Goal: Task Accomplishment & Management: Use online tool/utility

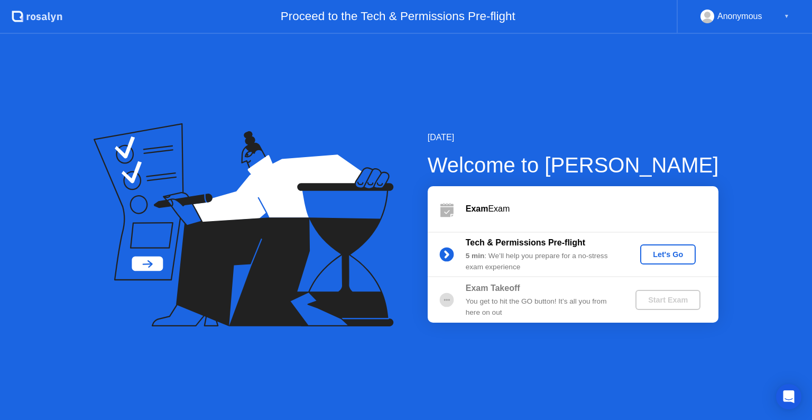
click at [660, 256] on div "Let's Go" at bounding box center [667, 254] width 47 height 8
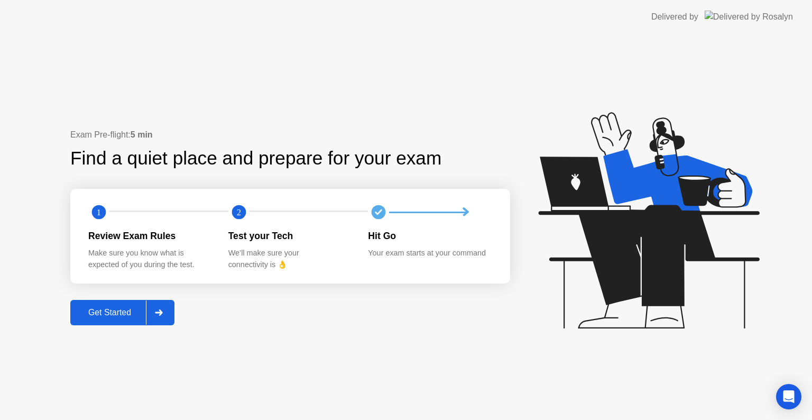
click at [117, 314] on div "Get Started" at bounding box center [109, 313] width 72 height 10
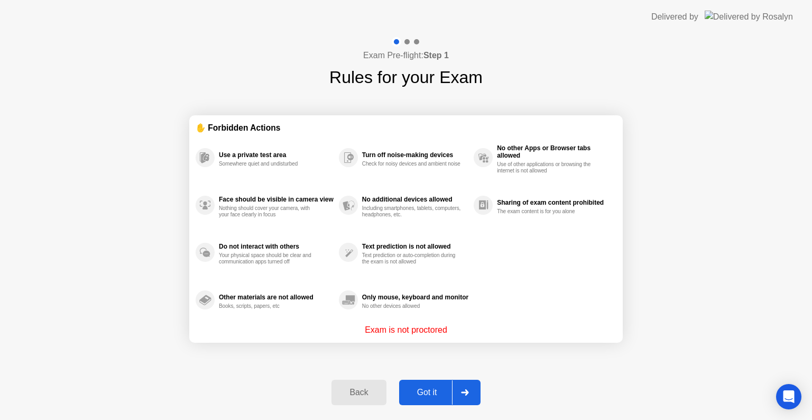
click at [432, 391] on div "Got it" at bounding box center [427, 392] width 50 height 10
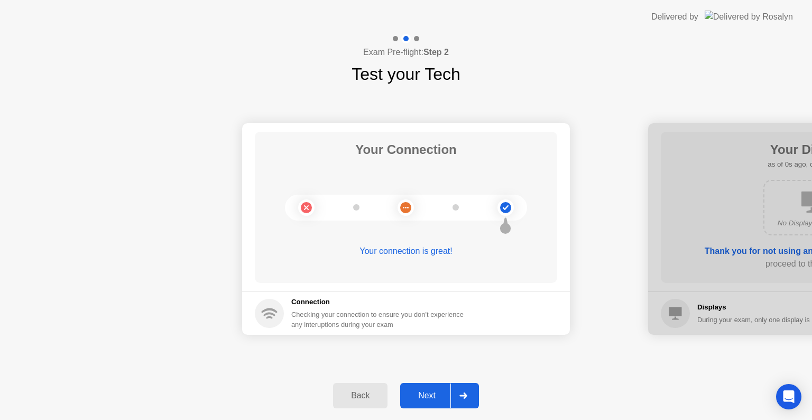
click at [432, 391] on div "Next" at bounding box center [426, 396] width 47 height 10
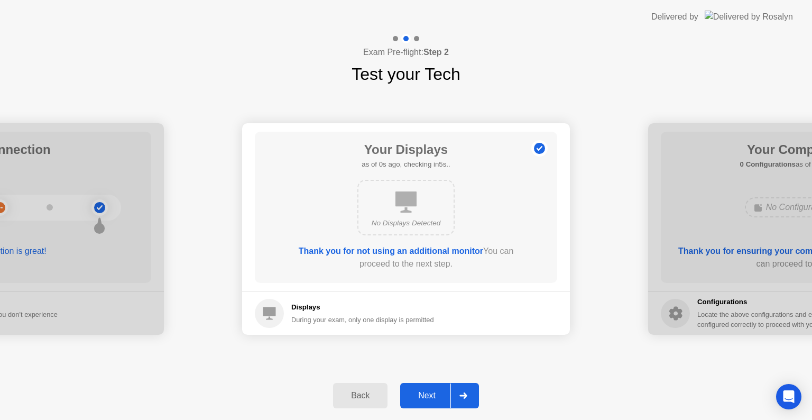
click at [432, 391] on div "Next" at bounding box center [426, 396] width 47 height 10
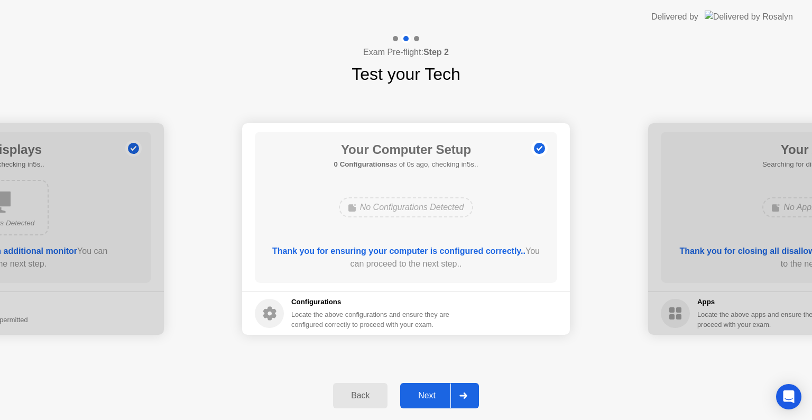
click at [432, 391] on div "Next" at bounding box center [426, 396] width 47 height 10
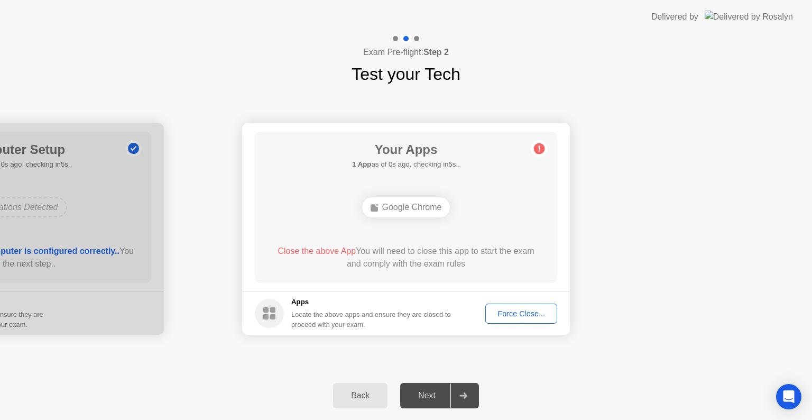
click at [432, 391] on div "Next" at bounding box center [426, 396] width 47 height 10
click at [432, 393] on div "Next" at bounding box center [426, 396] width 47 height 10
click at [515, 314] on div "Force Close..." at bounding box center [521, 313] width 64 height 8
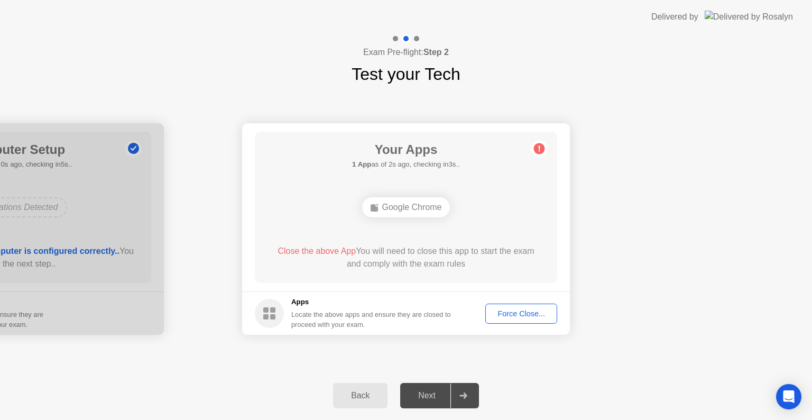
click at [429, 395] on div "Next" at bounding box center [426, 396] width 47 height 10
click at [441, 396] on div "Next" at bounding box center [426, 396] width 47 height 10
click at [357, 396] on div "Back" at bounding box center [360, 396] width 48 height 10
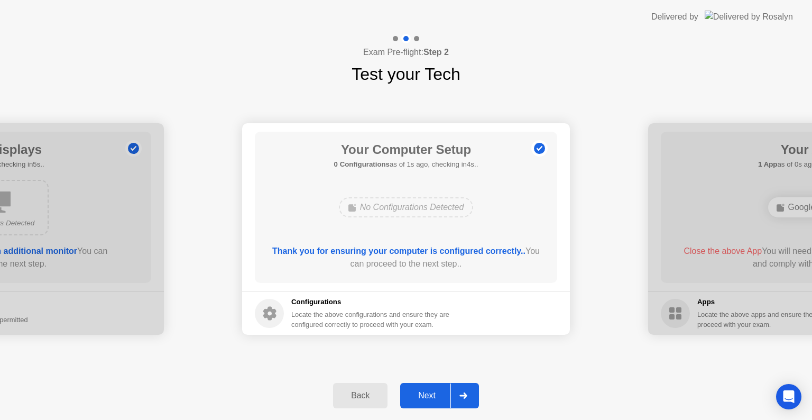
click at [439, 394] on div "Next" at bounding box center [426, 396] width 47 height 10
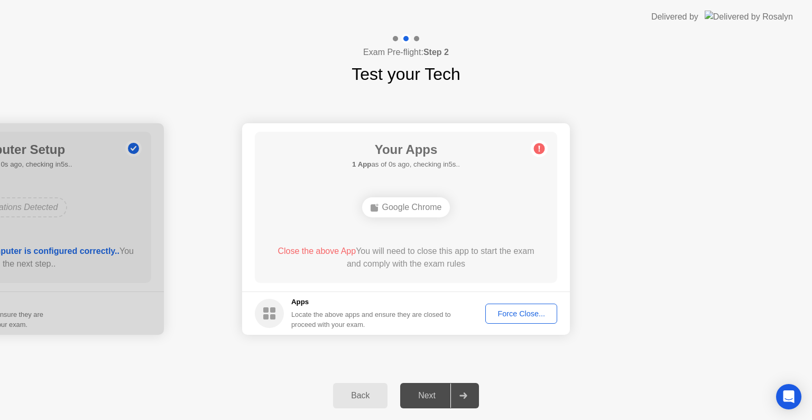
click at [425, 207] on div "Google Chrome" at bounding box center [406, 207] width 88 height 20
click at [517, 309] on div "Force Close..." at bounding box center [521, 313] width 64 height 8
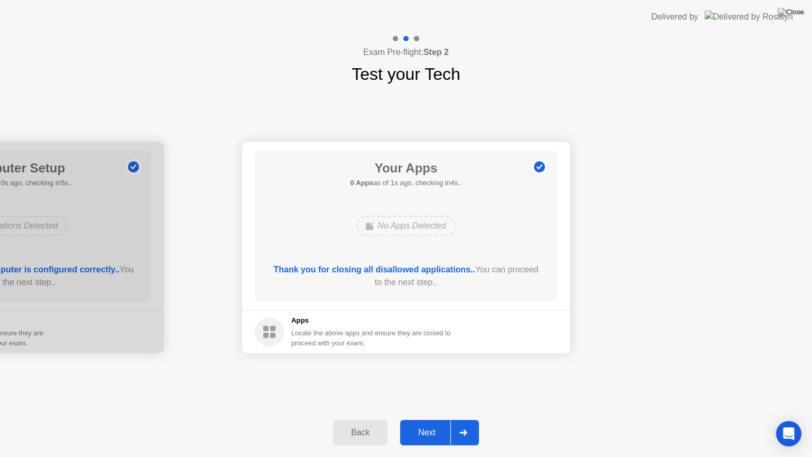
click at [444, 419] on div "Next" at bounding box center [426, 433] width 47 height 10
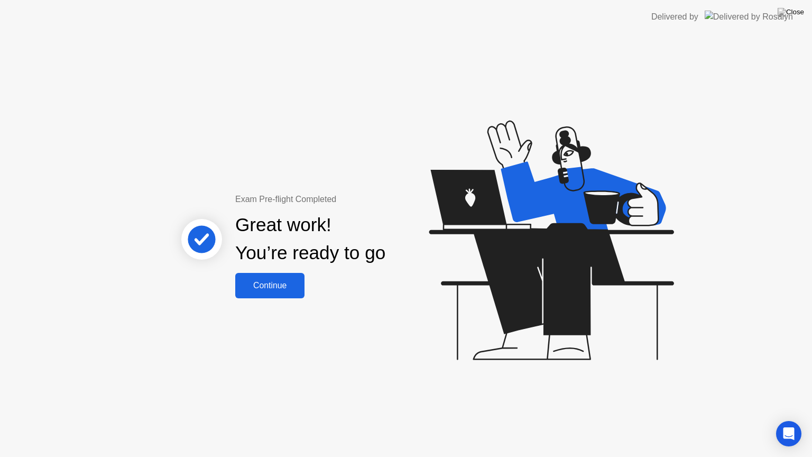
click at [276, 289] on div "Continue" at bounding box center [269, 286] width 63 height 10
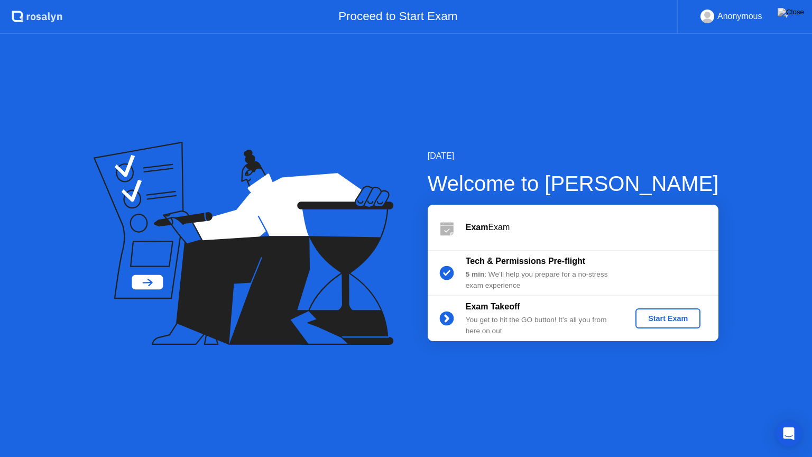
click at [664, 321] on div "Start Exam" at bounding box center [667, 318] width 57 height 8
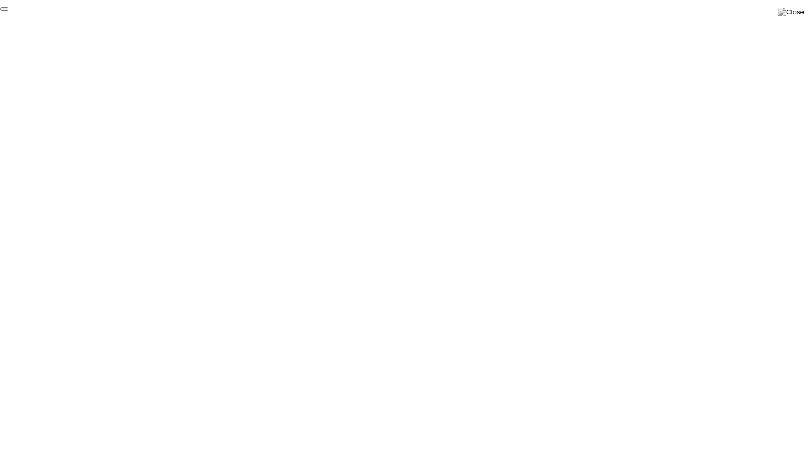
click div "End Proctoring Session"
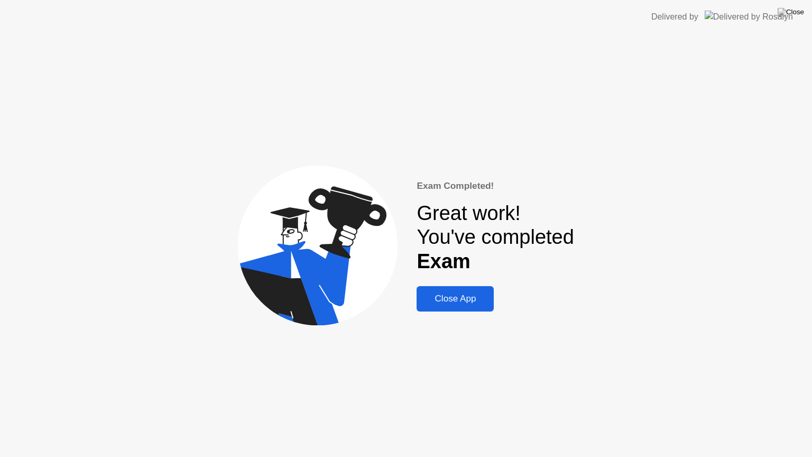
click at [460, 301] on div "Close App" at bounding box center [455, 298] width 71 height 11
